Goal: Task Accomplishment & Management: Manage account settings

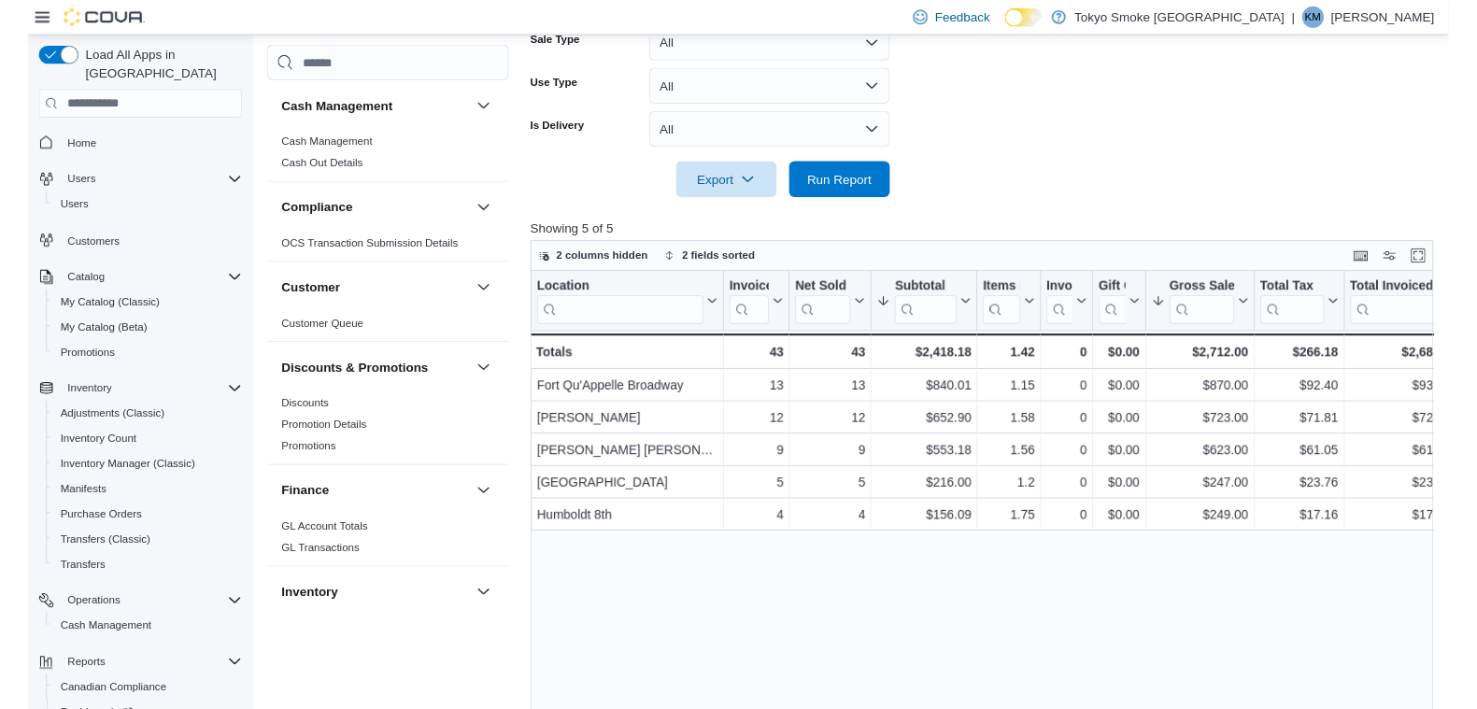
scroll to position [107, 0]
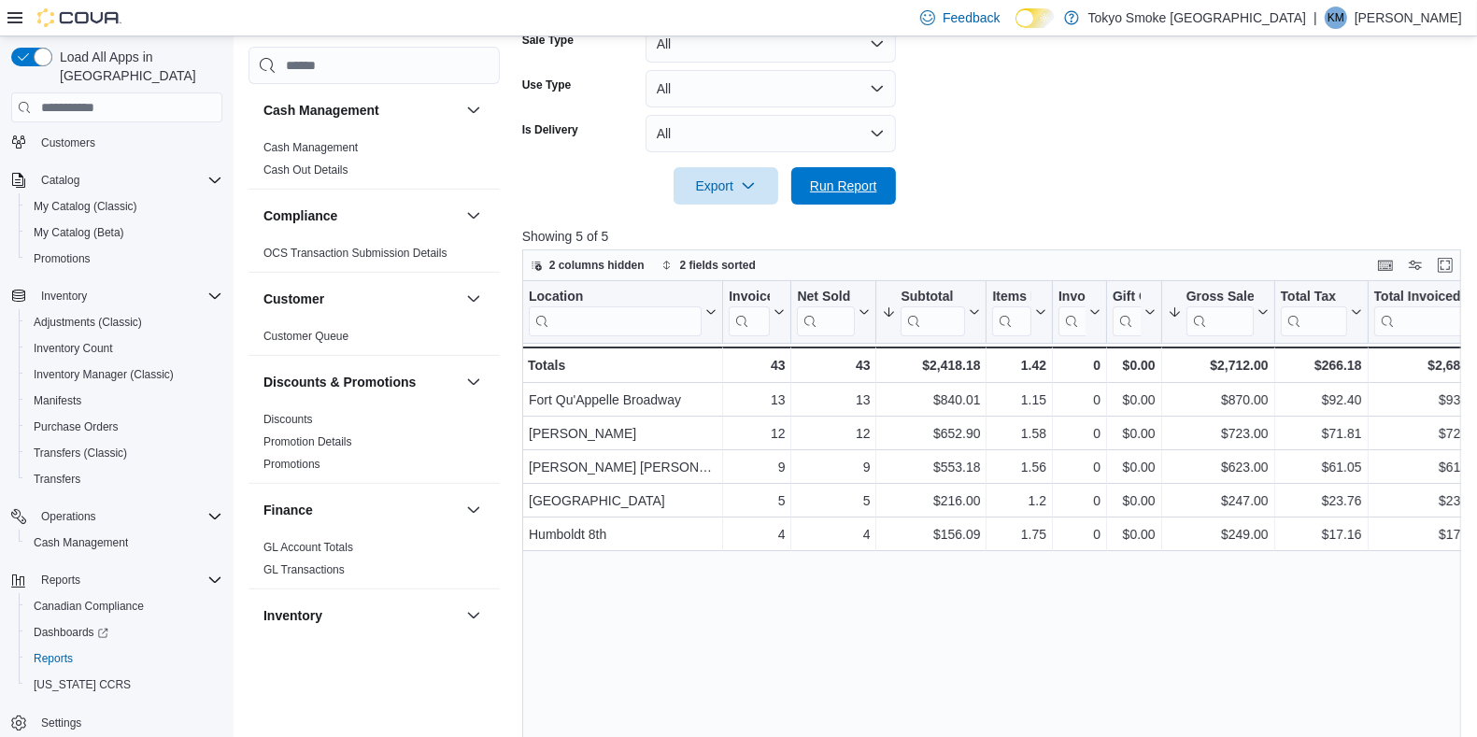
click at [862, 195] on span "Run Report" at bounding box center [844, 185] width 82 height 37
click at [837, 180] on span "Run Report" at bounding box center [843, 186] width 67 height 19
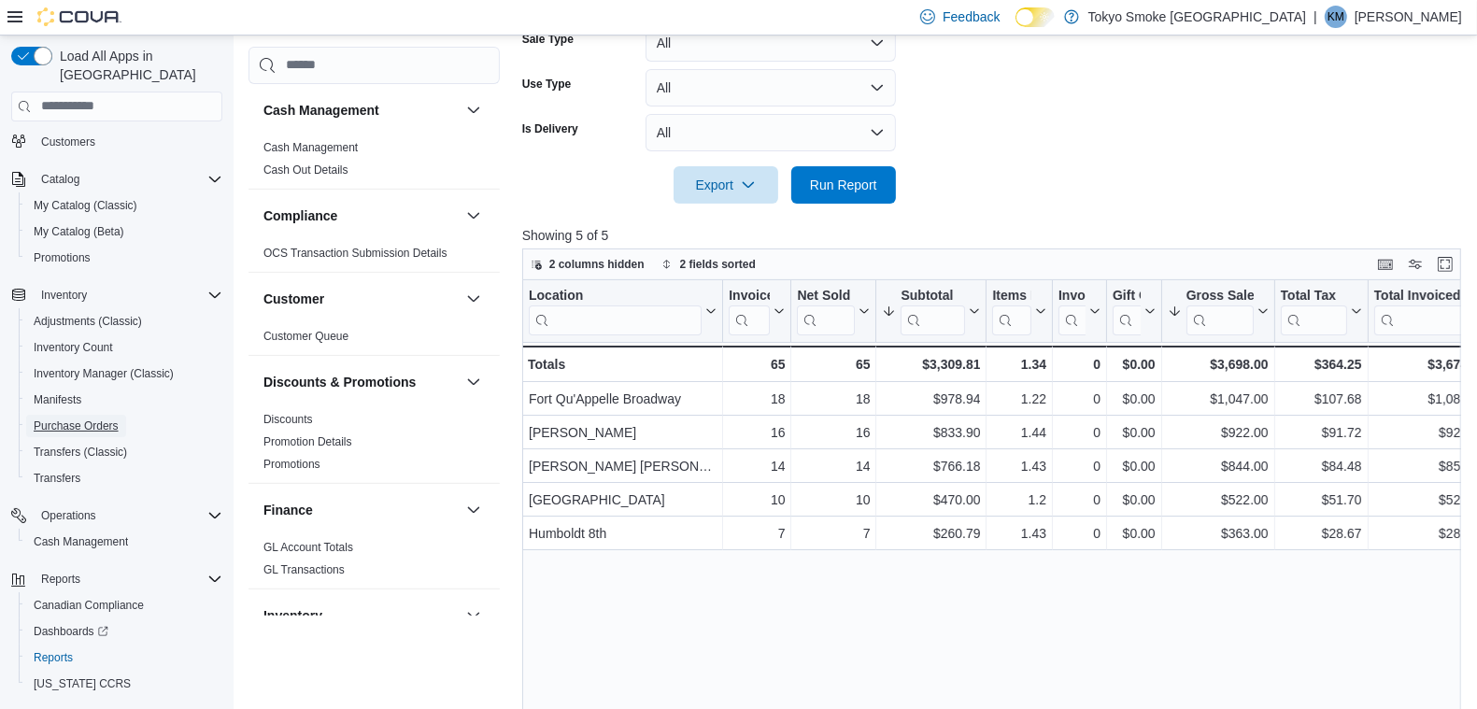
click at [61, 419] on span "Purchase Orders" at bounding box center [76, 426] width 85 height 15
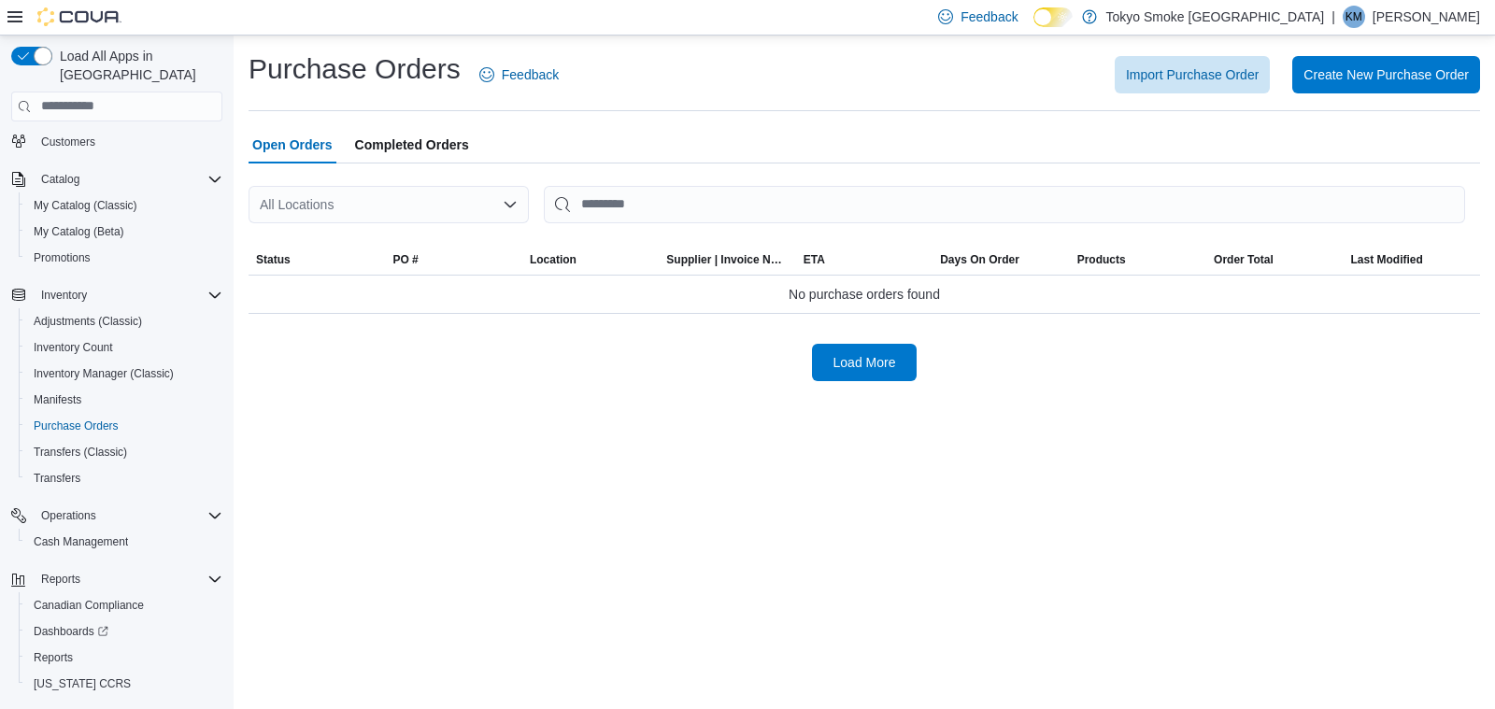
click at [405, 201] on div "All Locations" at bounding box center [389, 204] width 280 height 37
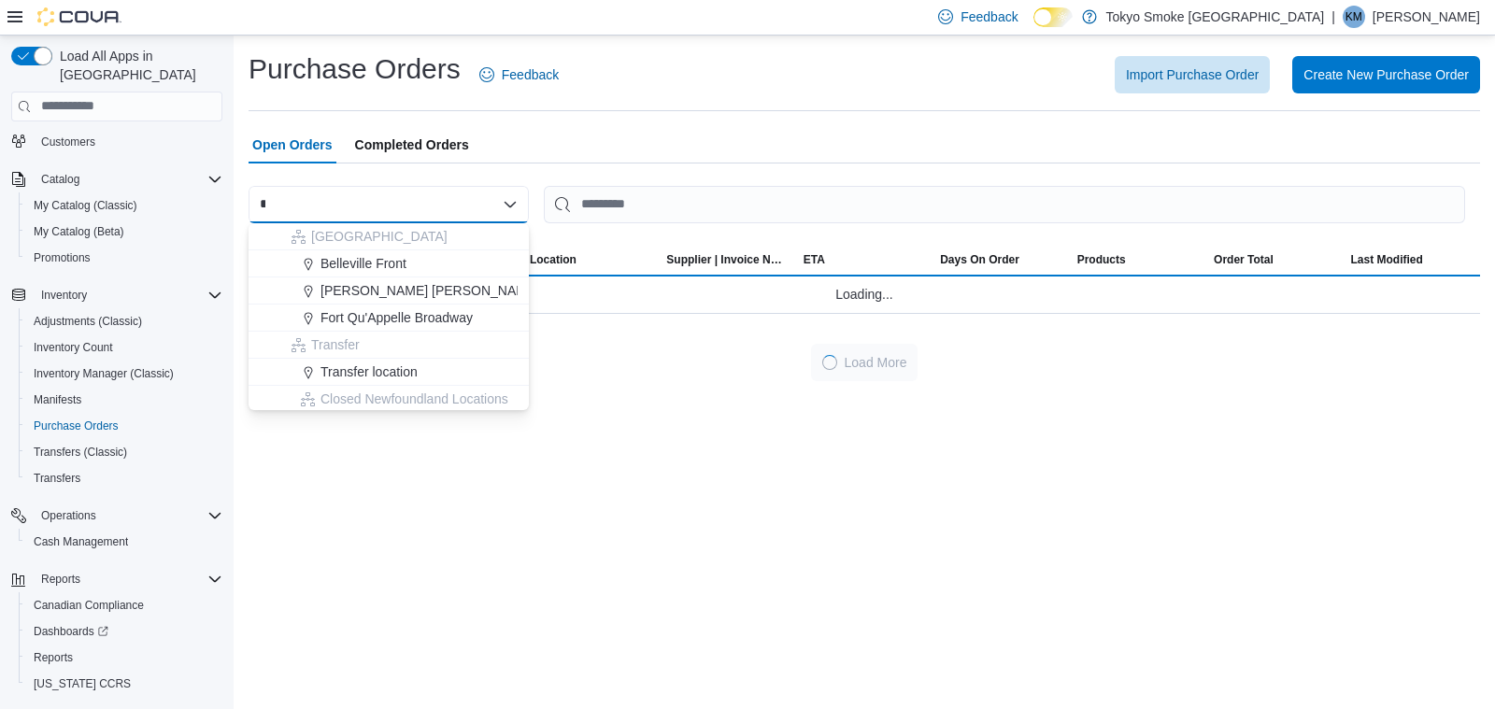
type input "*"
click at [459, 309] on span "Fort Qu'Appelle Broadway" at bounding box center [396, 317] width 152 height 19
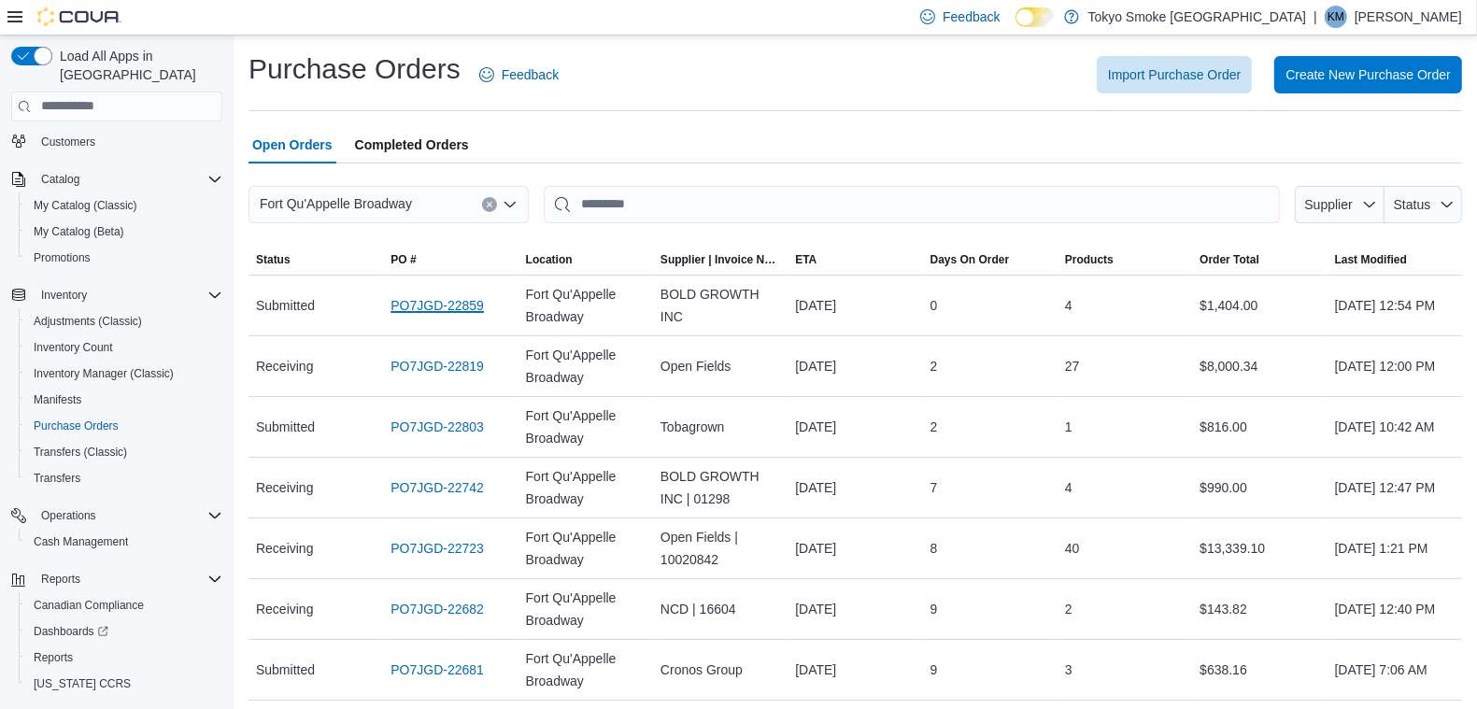
click at [457, 303] on link "PO7JGD-22859" at bounding box center [437, 305] width 93 height 22
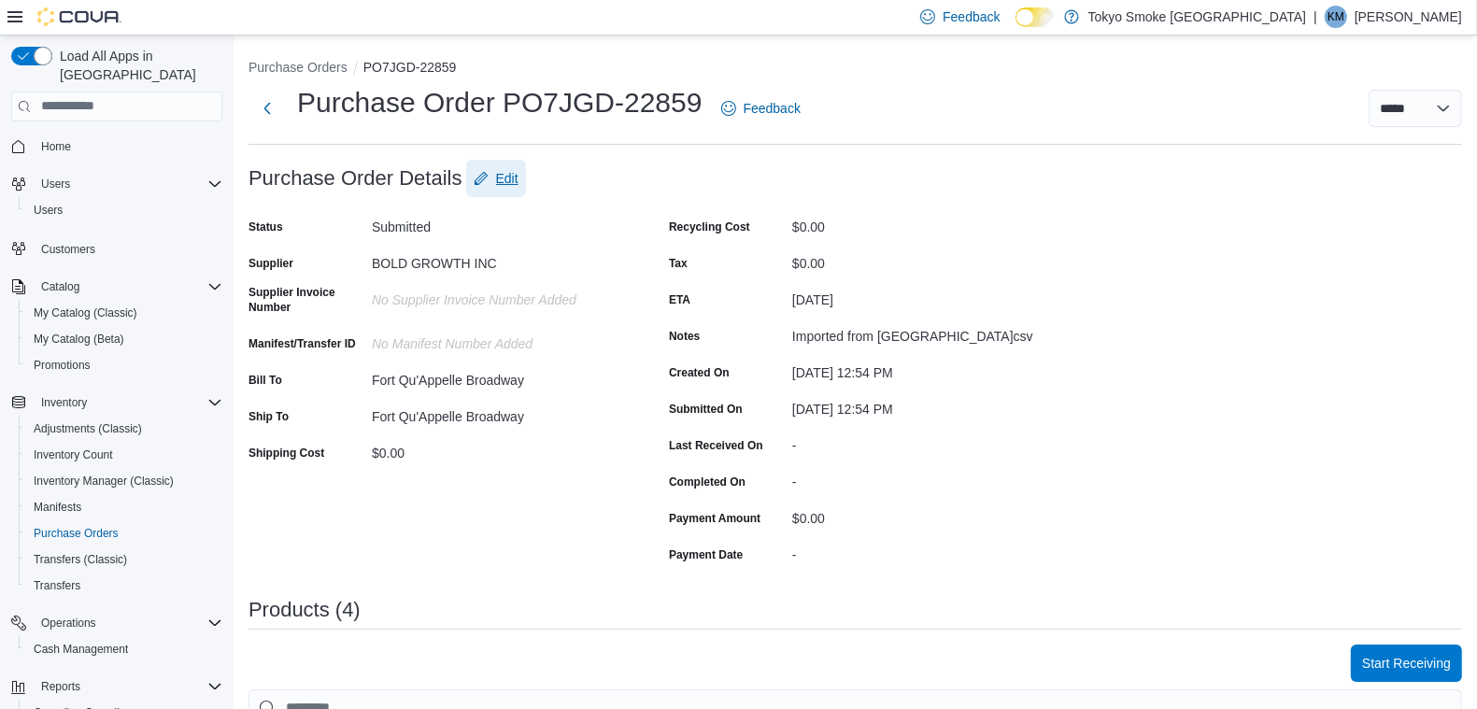
click at [514, 178] on span "Edit" at bounding box center [507, 178] width 22 height 19
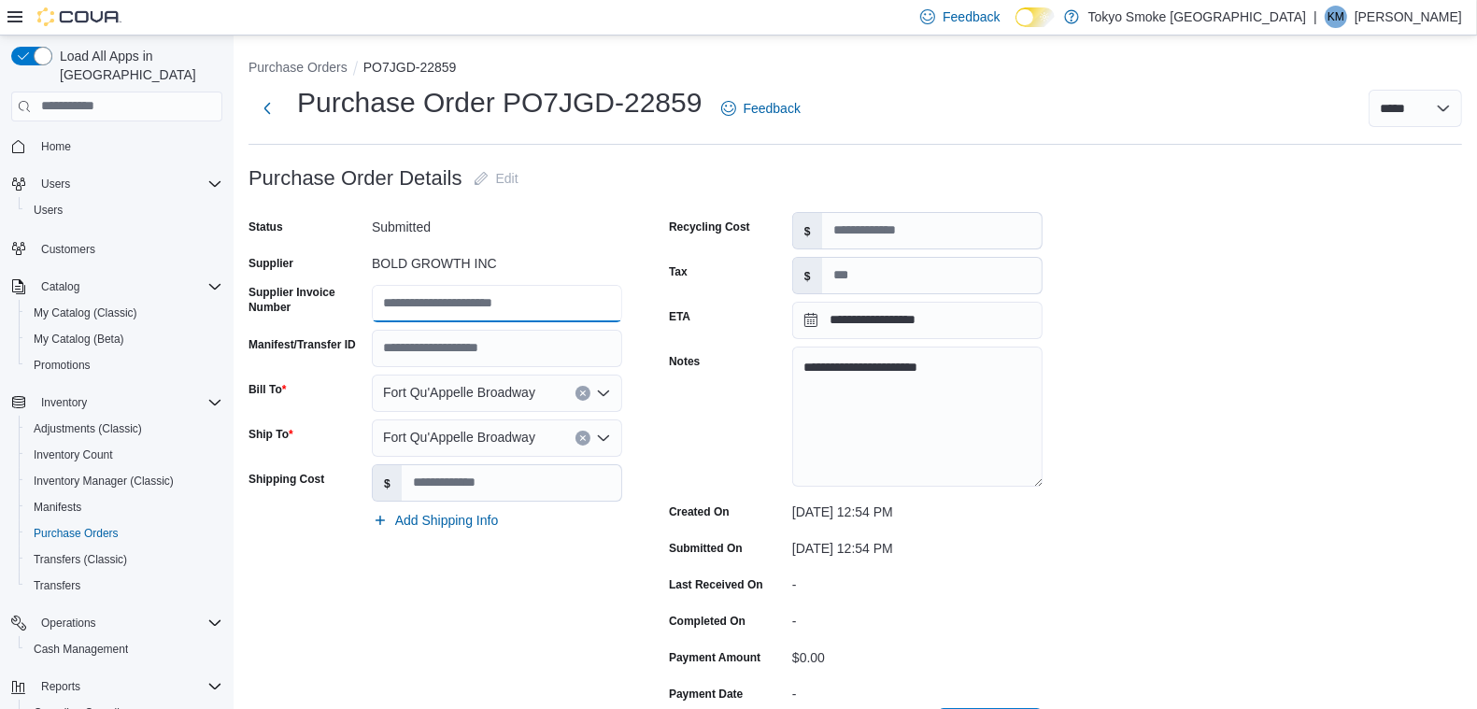
click at [491, 308] on input "Supplier Invoice Number" at bounding box center [497, 303] width 250 height 37
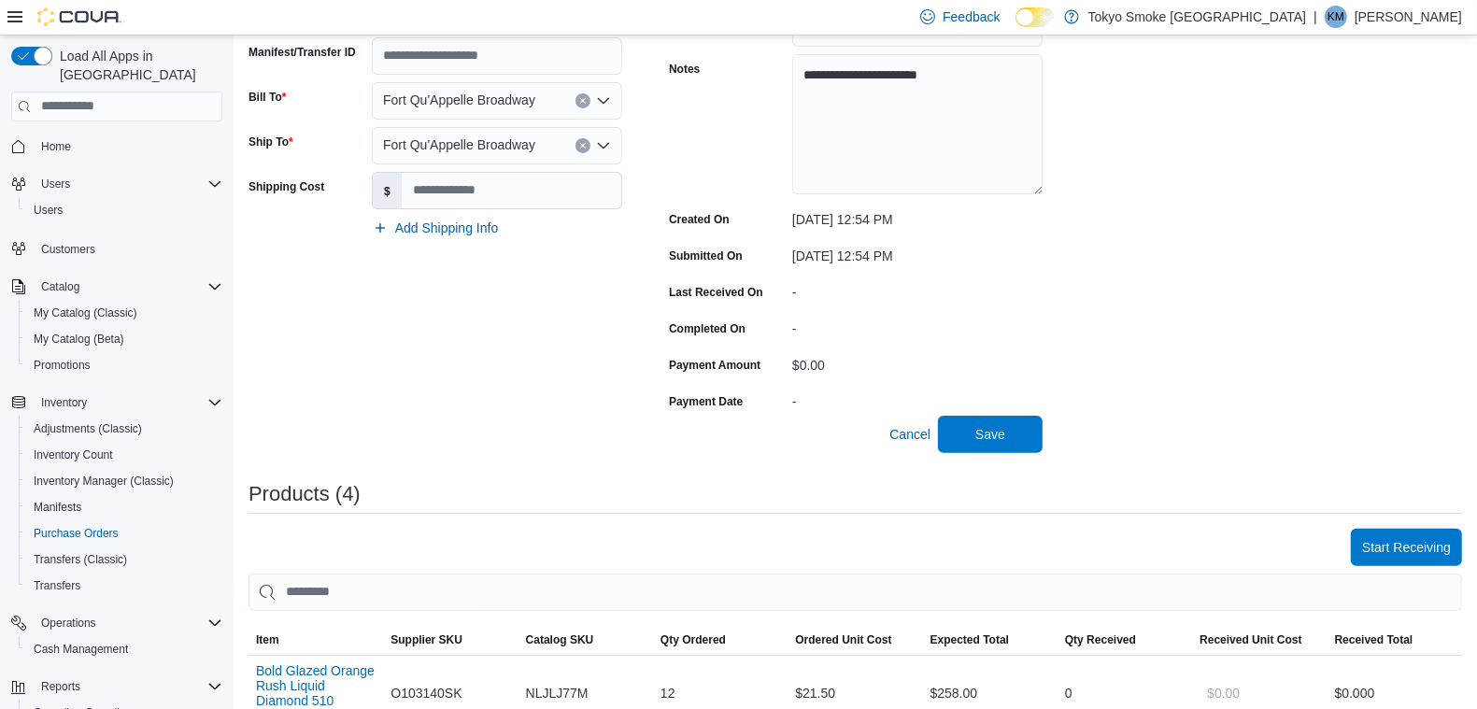
scroll to position [350, 0]
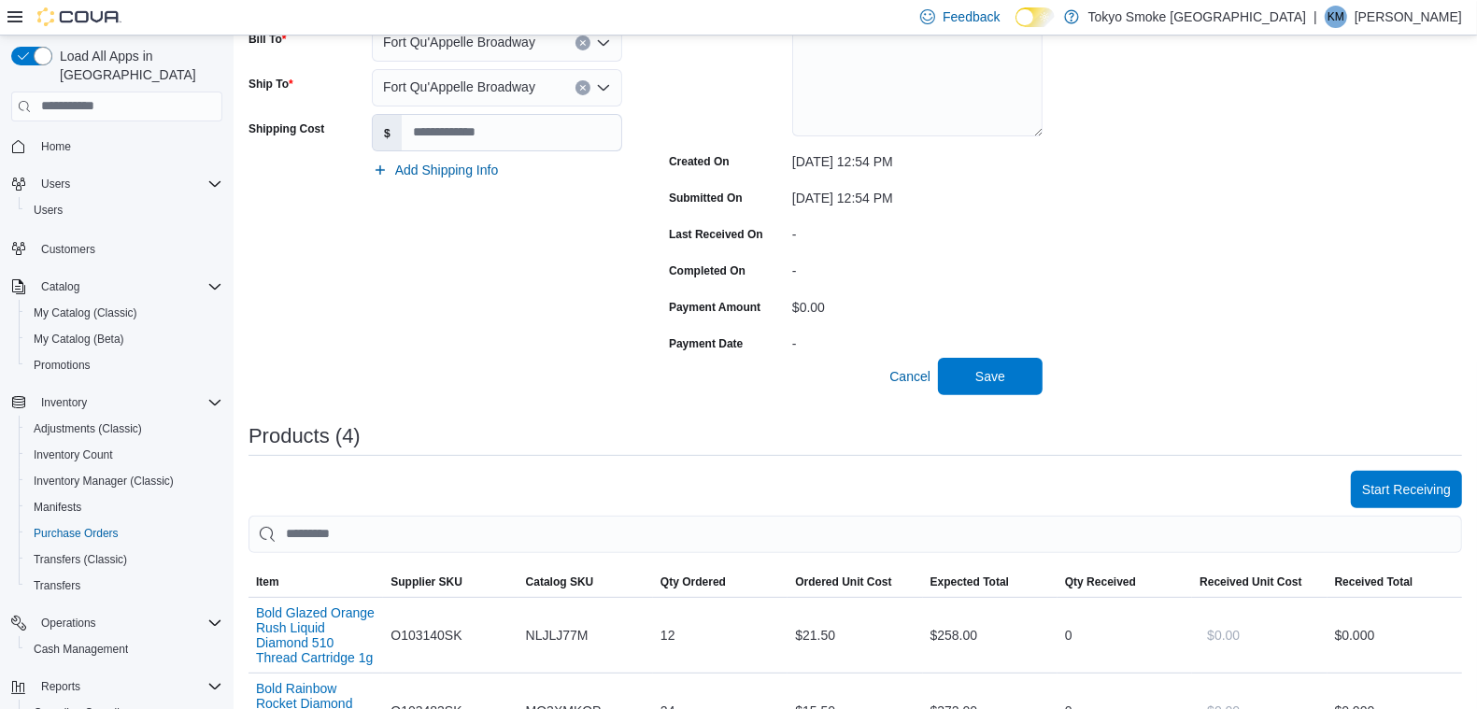
type input "****"
drag, startPoint x: 1017, startPoint y: 354, endPoint x: 1014, endPoint y: 367, distance: 13.4
click at [1014, 365] on form "**********" at bounding box center [646, 102] width 794 height 586
click at [1010, 372] on span "Save" at bounding box center [990, 376] width 82 height 37
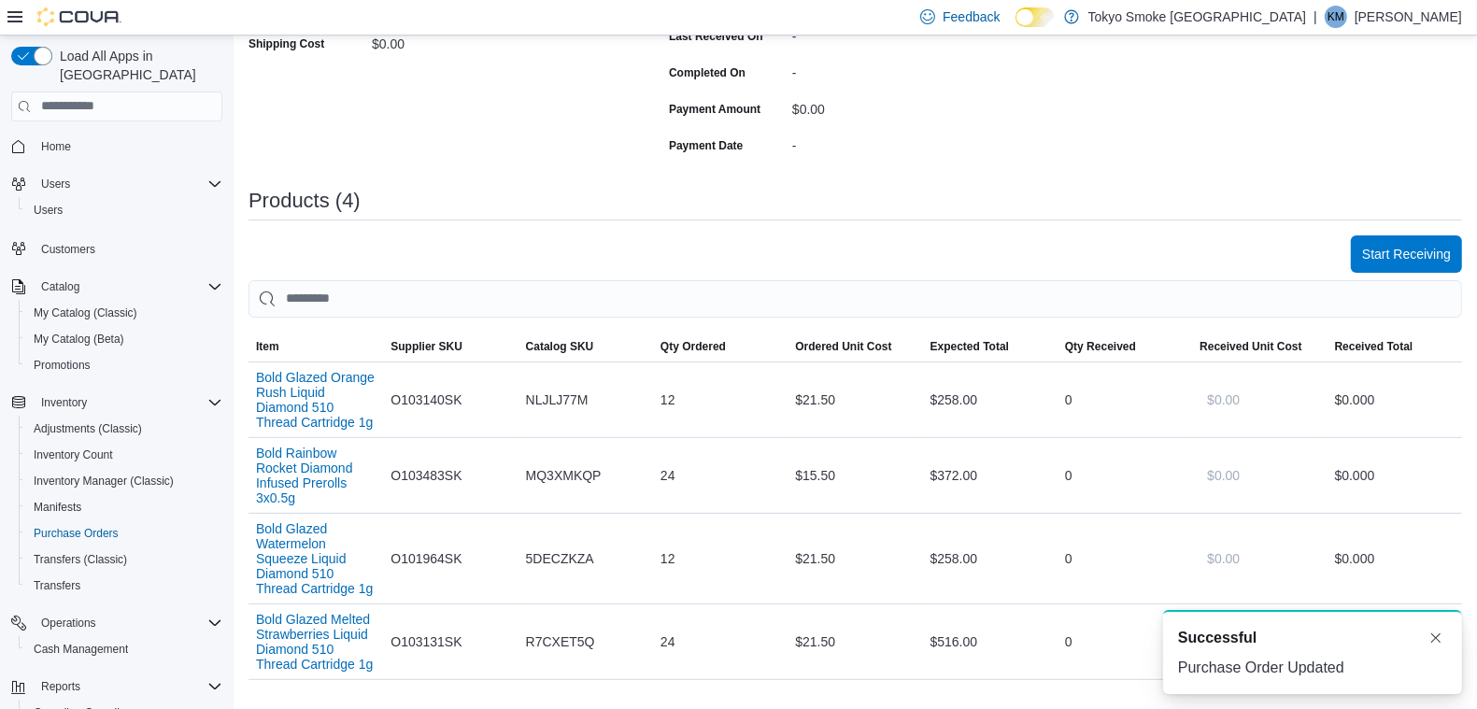
scroll to position [584, 0]
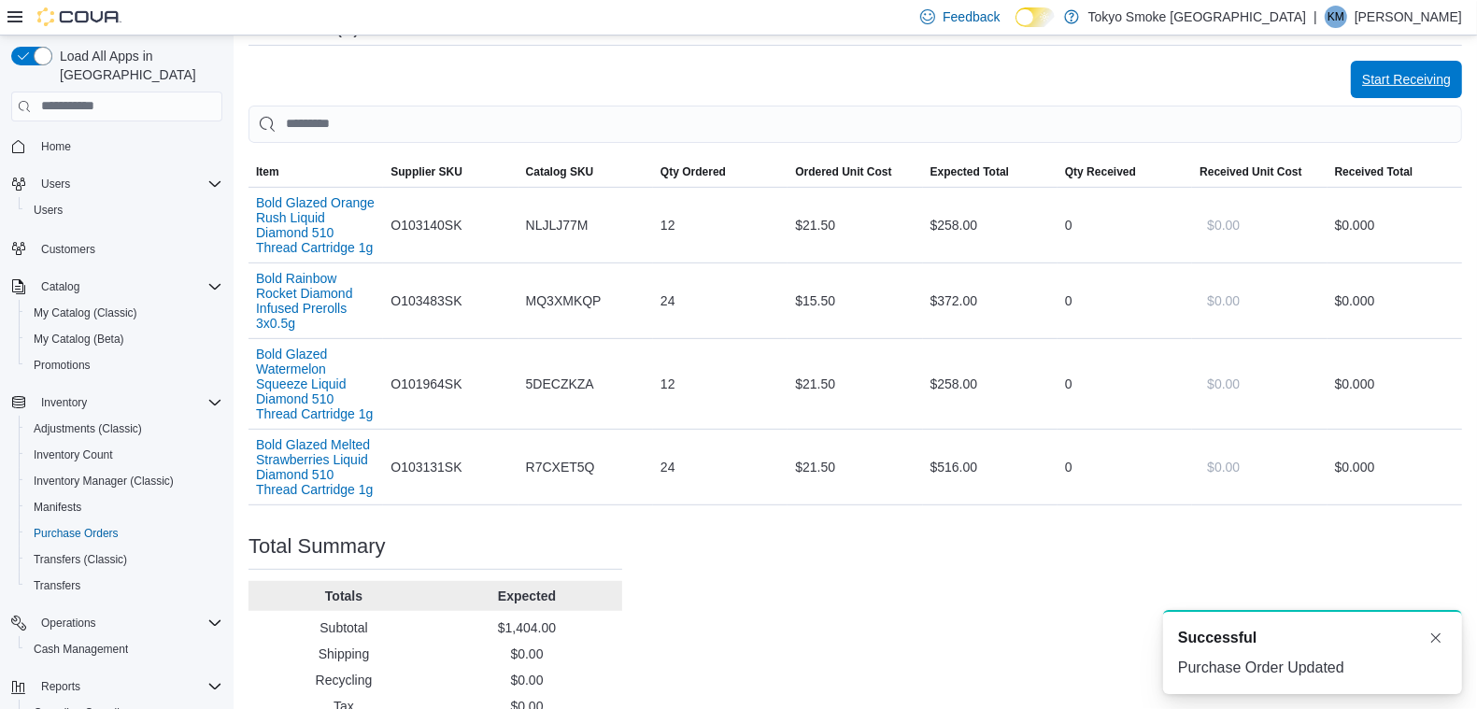
click at [1444, 78] on span "Start Receiving" at bounding box center [1406, 79] width 89 height 19
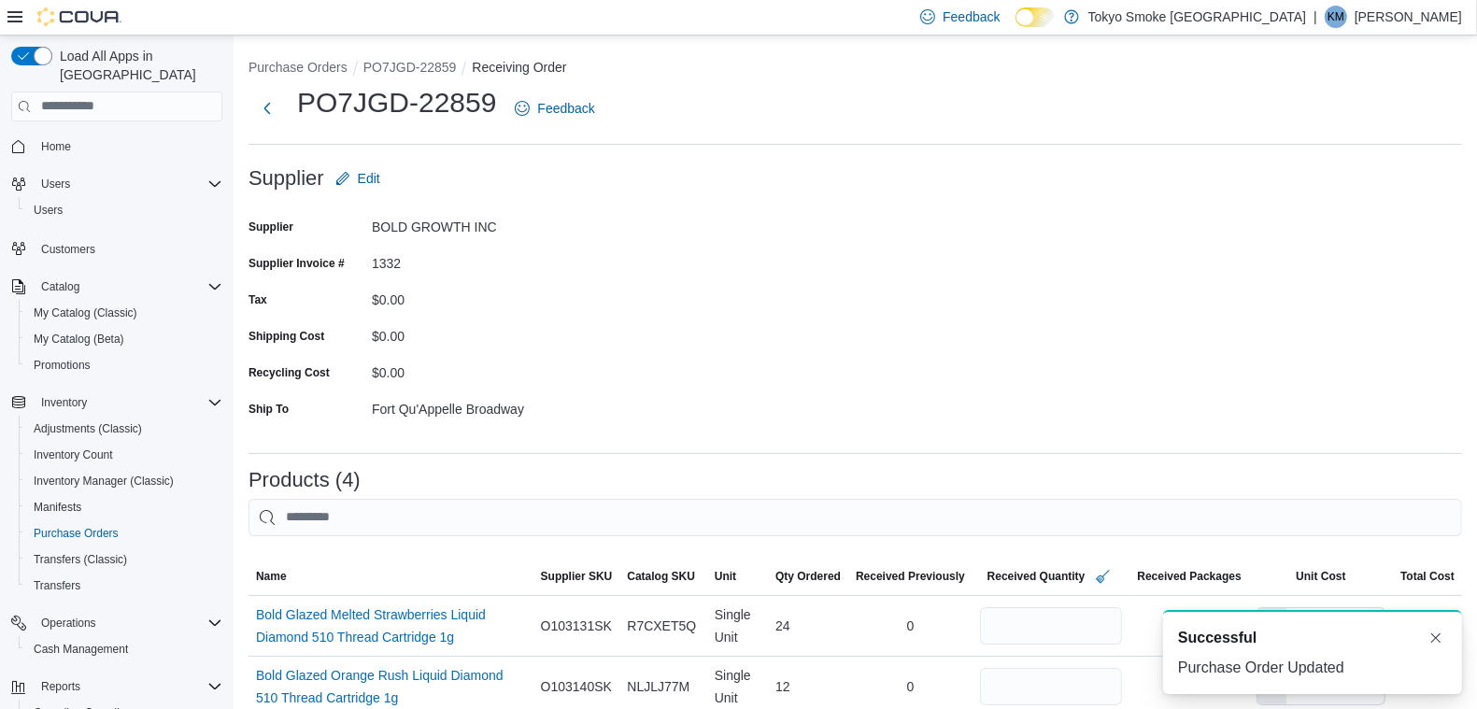
scroll to position [350, 0]
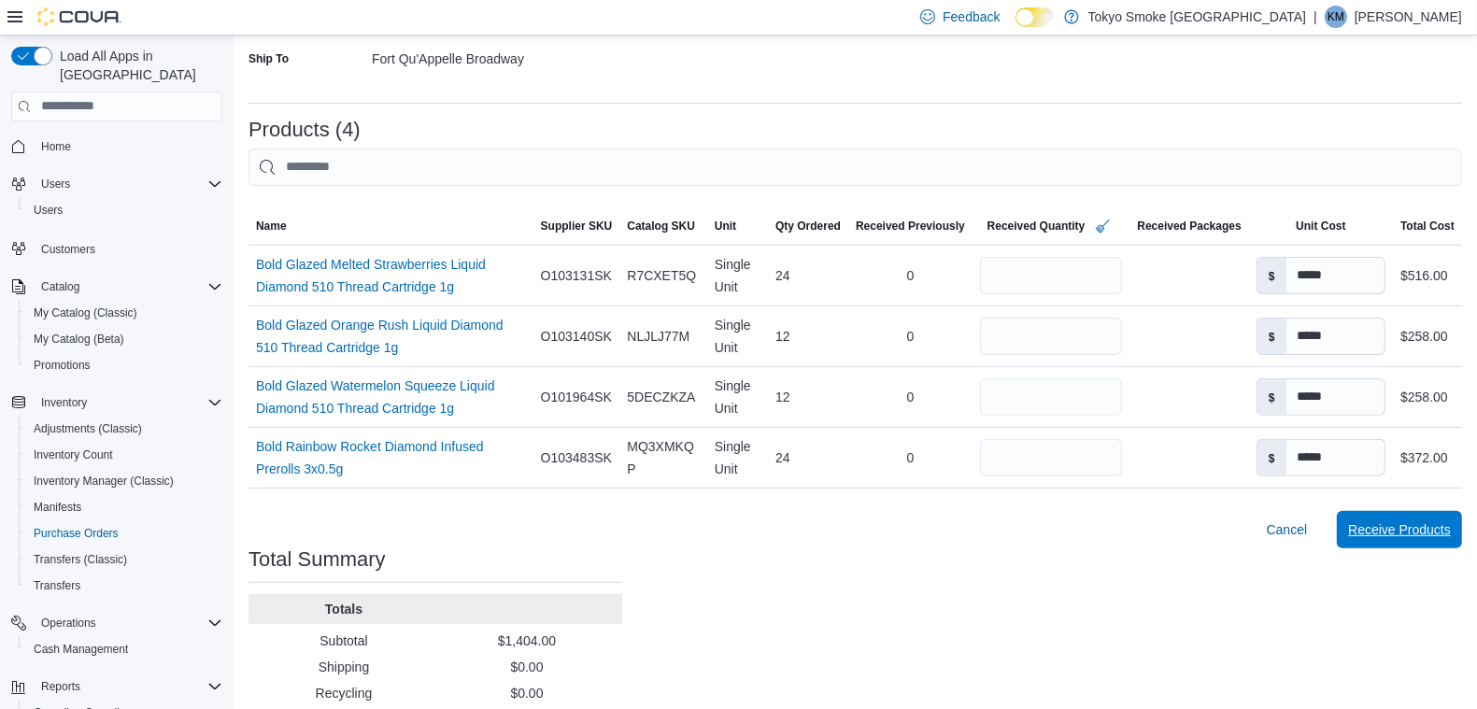
click at [1404, 531] on span "Receive Products" at bounding box center [1399, 529] width 103 height 19
